Goal: Information Seeking & Learning: Learn about a topic

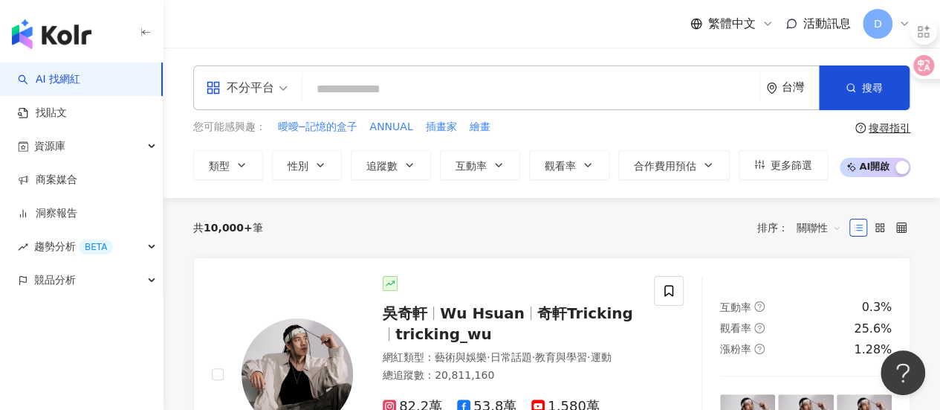
type input "**"
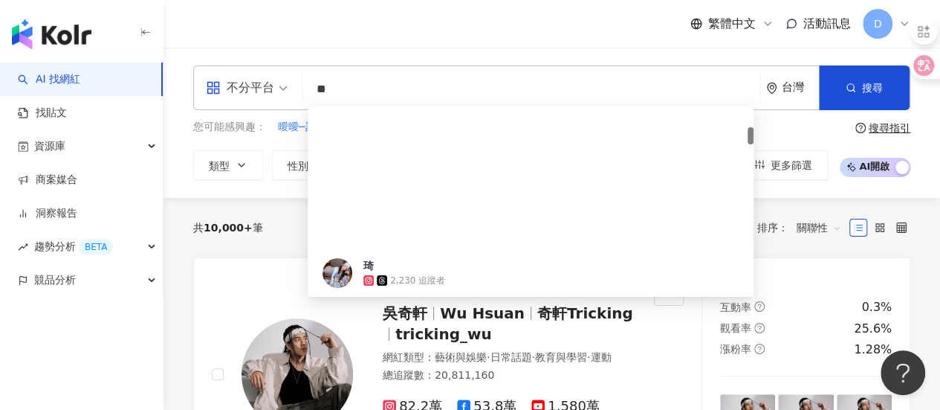
scroll to position [223, 0]
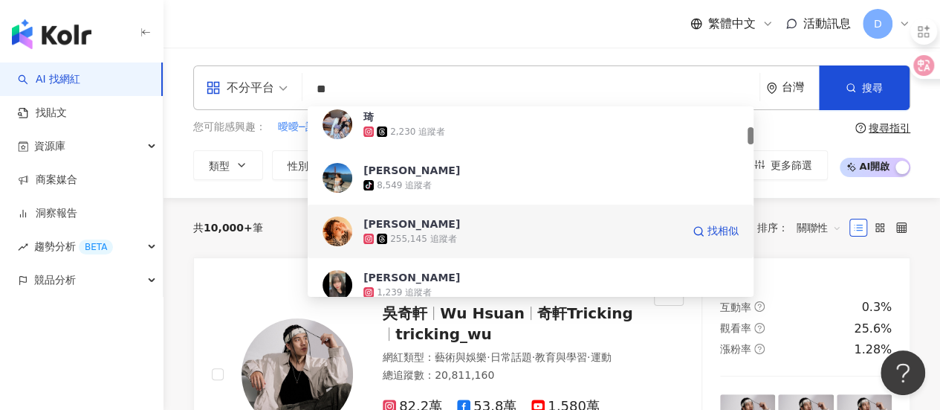
click at [433, 220] on span "[PERSON_NAME]" at bounding box center [522, 223] width 318 height 15
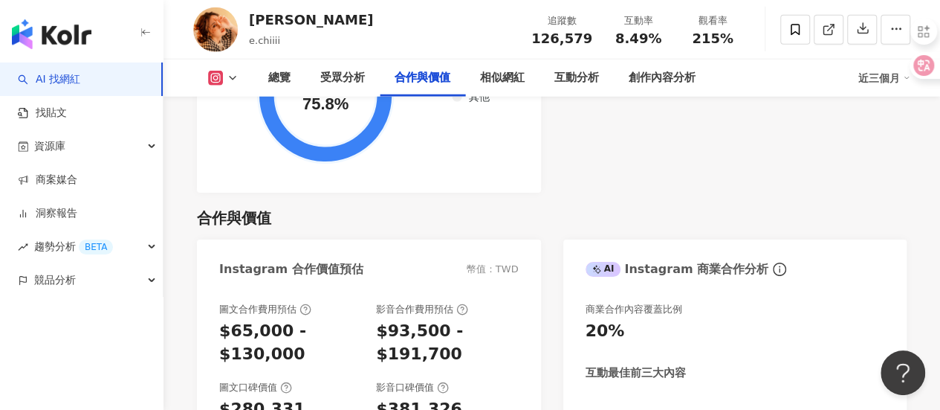
scroll to position [2155, 0]
